Goal: Obtain resource: Download file/media

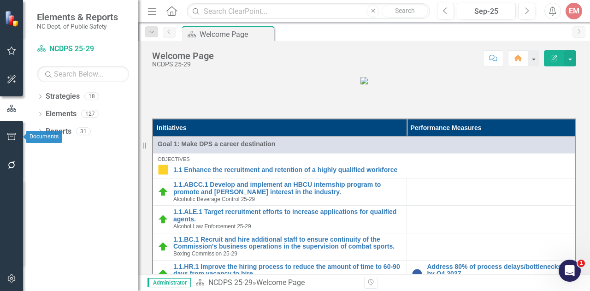
click at [12, 137] on icon "button" at bounding box center [12, 136] width 10 height 7
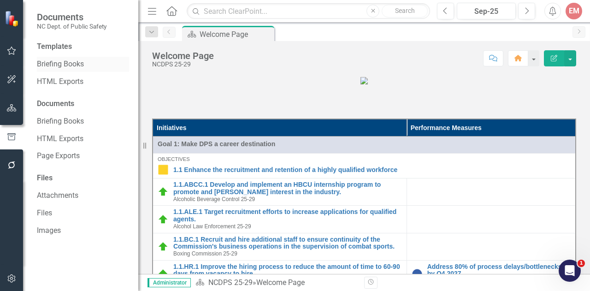
click at [77, 63] on link "Briefing Books" at bounding box center [83, 64] width 92 height 11
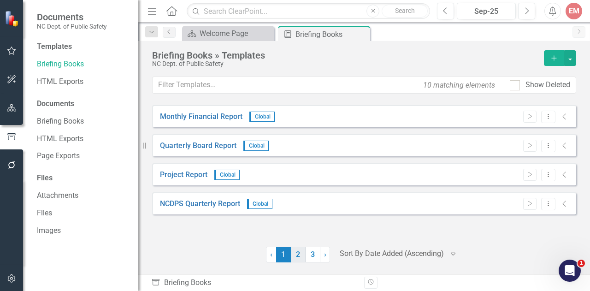
click at [301, 258] on link "2" at bounding box center [298, 255] width 15 height 16
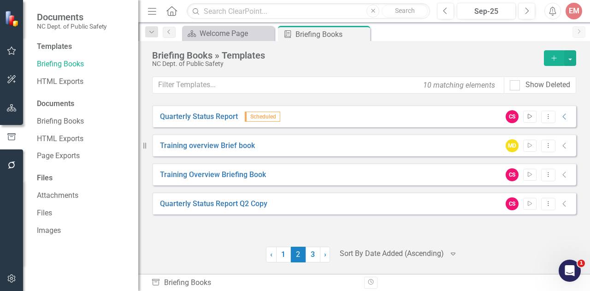
click at [530, 118] on button "Start" at bounding box center [529, 117] width 13 height 12
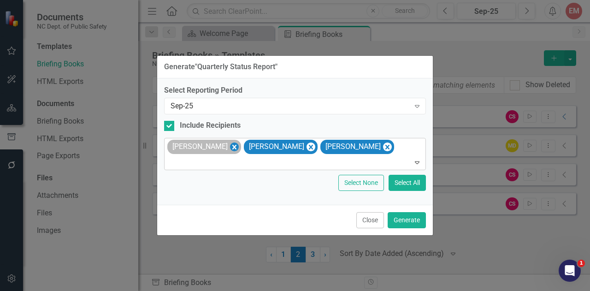
click at [230, 148] on icon "Remove Cara Bridges" at bounding box center [234, 147] width 9 height 12
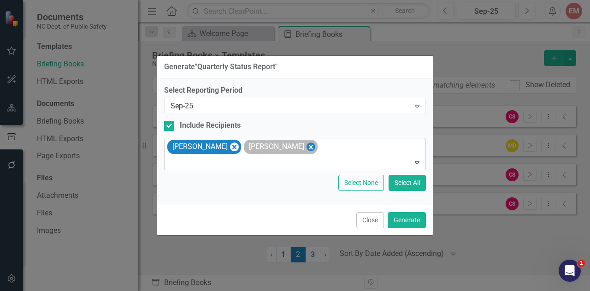
click at [309, 145] on icon "Remove Dawson Spencer" at bounding box center [311, 147] width 4 height 5
click at [407, 221] on button "Generate" at bounding box center [407, 220] width 38 height 16
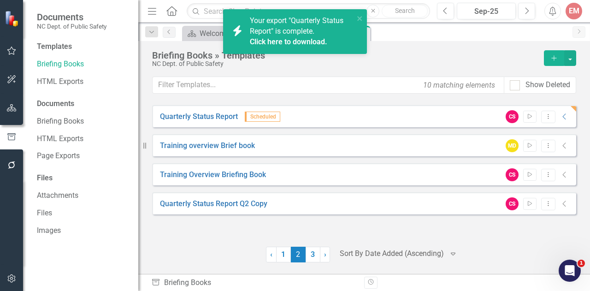
click at [320, 45] on link "Click here to download." at bounding box center [288, 41] width 77 height 9
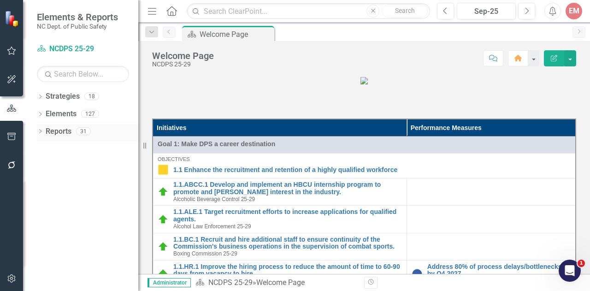
click at [41, 130] on icon "Dropdown" at bounding box center [40, 132] width 6 height 5
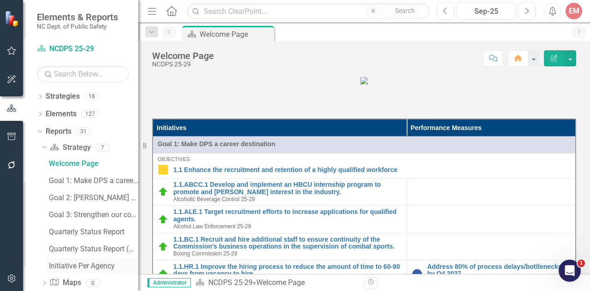
click at [78, 265] on div "Initiative Per Agency" at bounding box center [93, 266] width 89 height 8
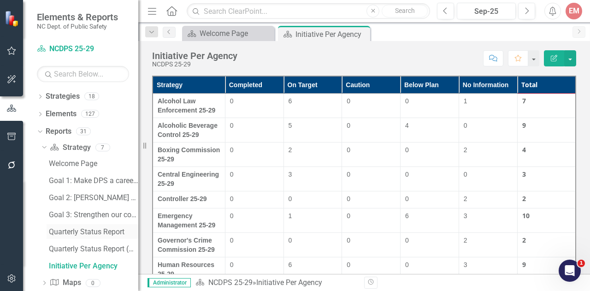
click at [104, 225] on link "Quarterly Status Report" at bounding box center [93, 231] width 92 height 15
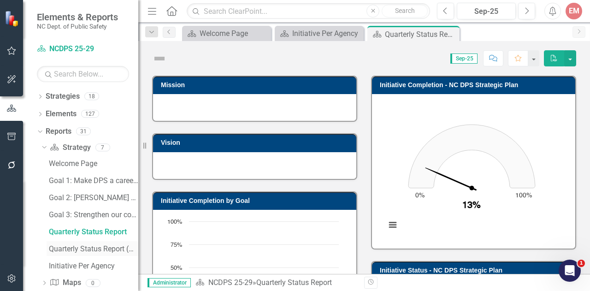
click at [99, 248] on div "Quarterly Status Report (Objective Measures)" at bounding box center [93, 249] width 89 height 8
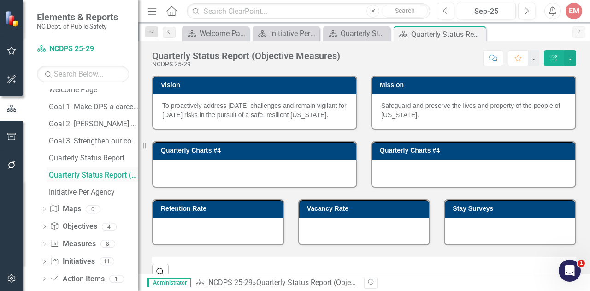
scroll to position [85, 0]
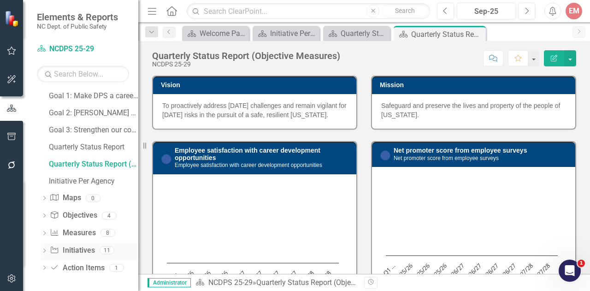
click at [43, 248] on div "Dropdown" at bounding box center [44, 252] width 6 height 8
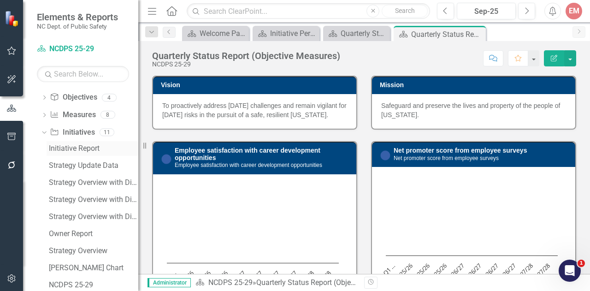
click at [85, 150] on div "Initiative Report" at bounding box center [93, 148] width 89 height 8
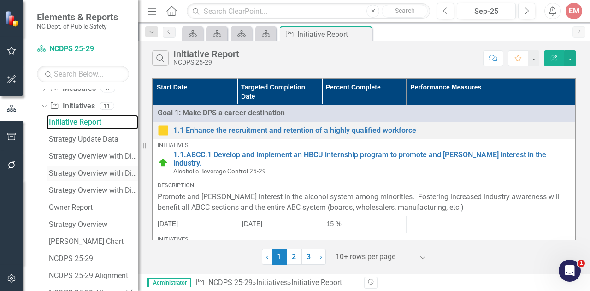
scroll to position [138, 0]
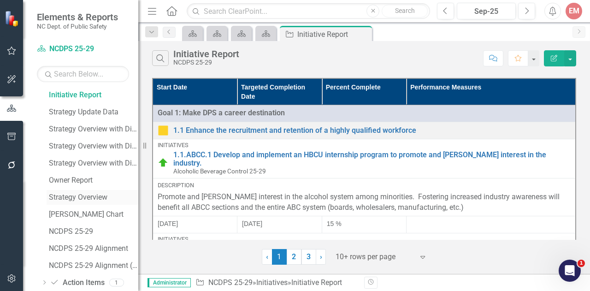
click at [95, 198] on div "Strategy Overview" at bounding box center [93, 197] width 89 height 8
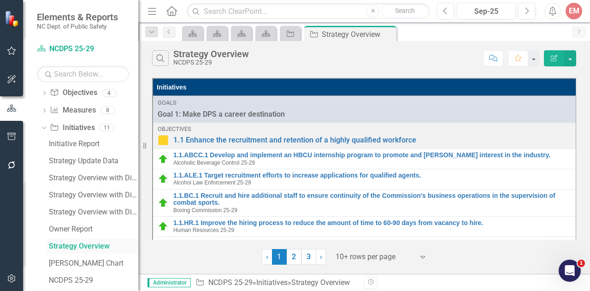
scroll to position [144, 0]
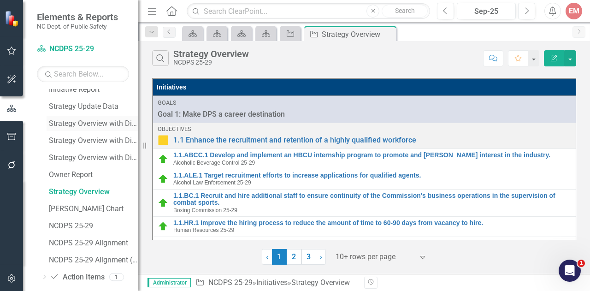
click at [110, 120] on div "Strategy Overview with Divisions (Completed)" at bounding box center [93, 123] width 89 height 8
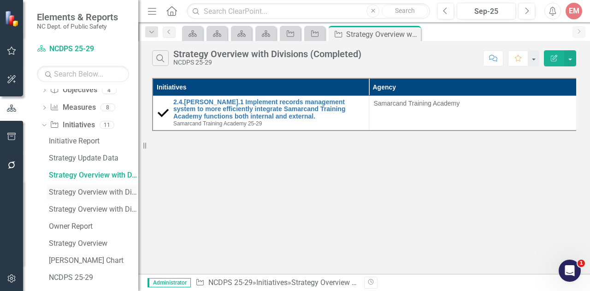
click at [113, 188] on div "Strategy Overview with Divisions (Incomplete)" at bounding box center [93, 192] width 89 height 8
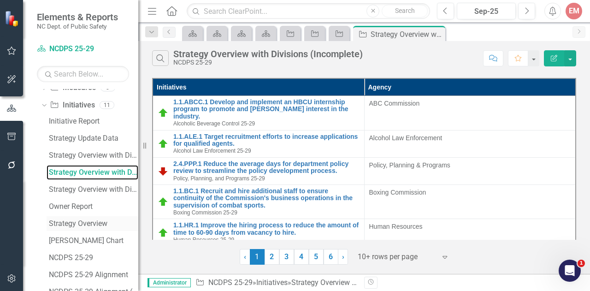
scroll to position [138, 0]
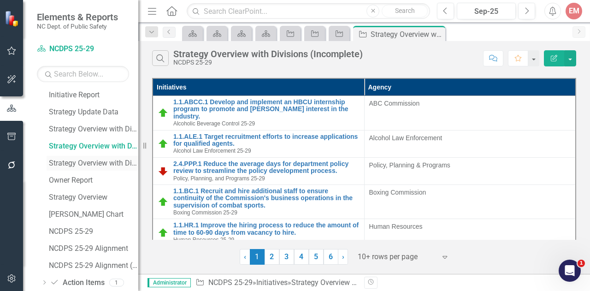
click at [112, 164] on div "Strategy Overview with Divisions" at bounding box center [93, 163] width 89 height 8
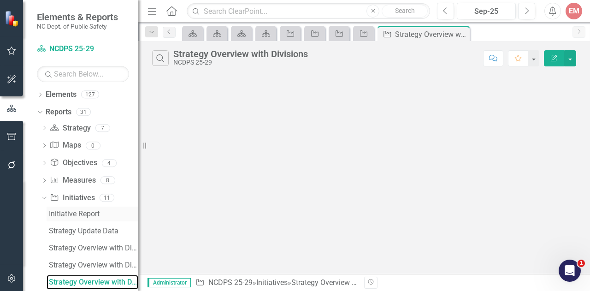
scroll to position [18, 0]
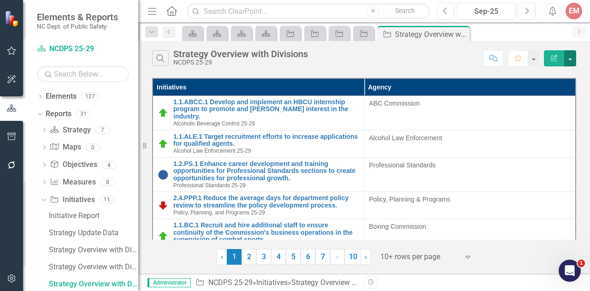
click at [572, 55] on button "button" at bounding box center [570, 58] width 12 height 16
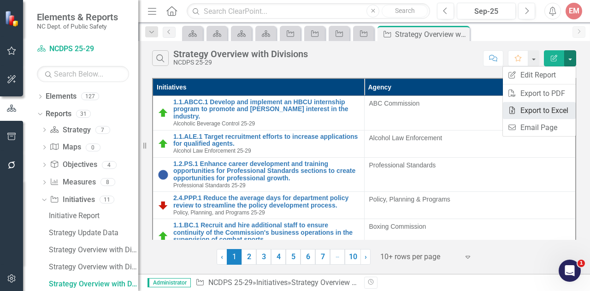
click at [546, 105] on link "Excel Export to Excel" at bounding box center [539, 110] width 73 height 17
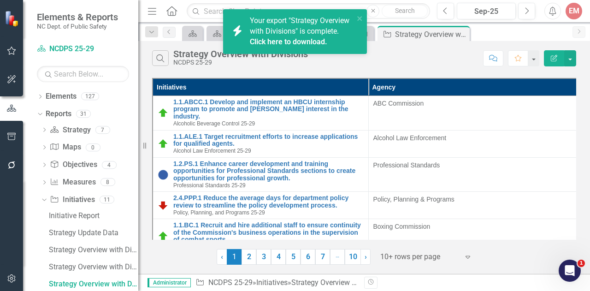
click at [297, 45] on link "Click here to download." at bounding box center [288, 41] width 77 height 9
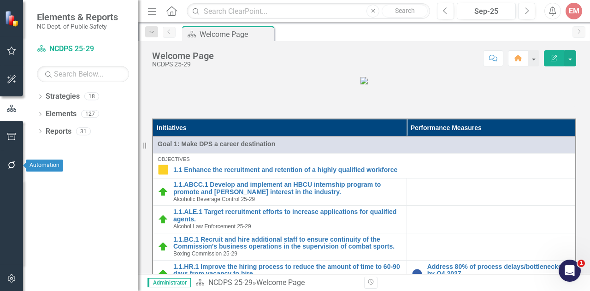
click at [15, 165] on icon "button" at bounding box center [12, 164] width 10 height 7
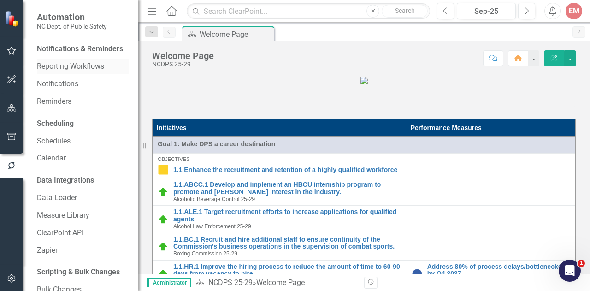
click at [77, 72] on link "Reporting Workflows" at bounding box center [83, 66] width 92 height 11
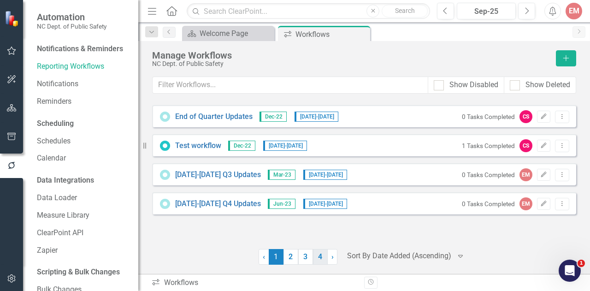
click at [320, 260] on link "4" at bounding box center [320, 257] width 15 height 16
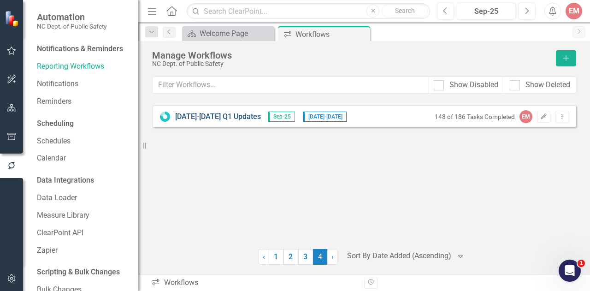
click at [194, 117] on link "[DATE]-[DATE] Q1 Updates" at bounding box center [218, 117] width 86 height 11
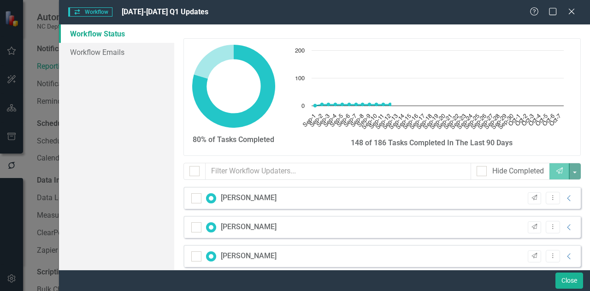
checkbox input "false"
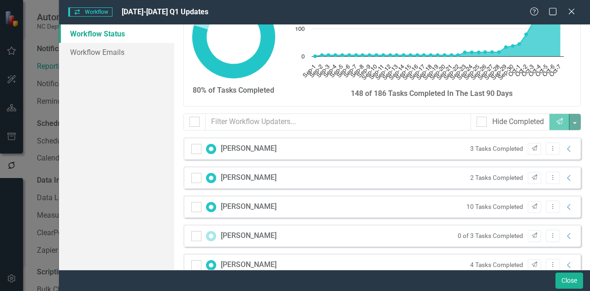
scroll to position [75, 0]
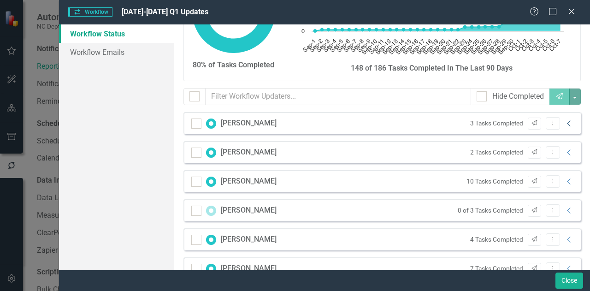
click at [565, 120] on icon "Collapse" at bounding box center [569, 123] width 9 height 7
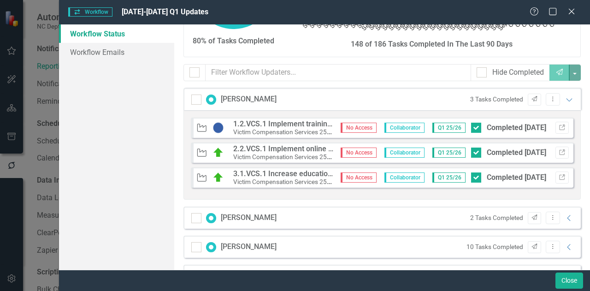
scroll to position [108, 0]
